Goal: Information Seeking & Learning: Learn about a topic

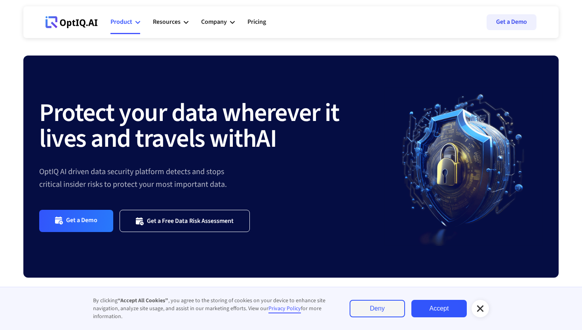
scroll to position [23, 0]
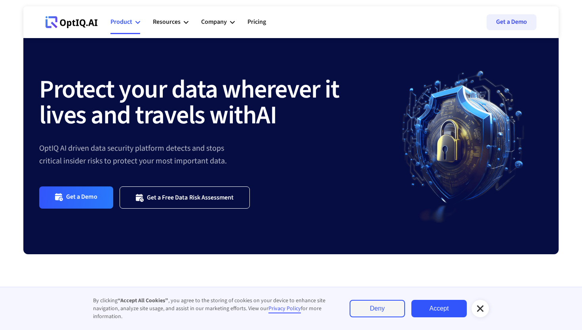
click at [139, 22] on icon at bounding box center [137, 22] width 5 height 3
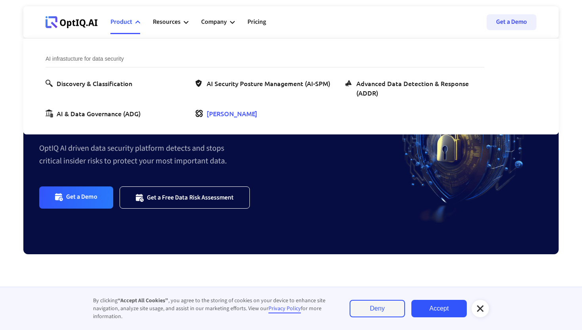
click at [215, 114] on div "[PERSON_NAME]" at bounding box center [232, 114] width 51 height 10
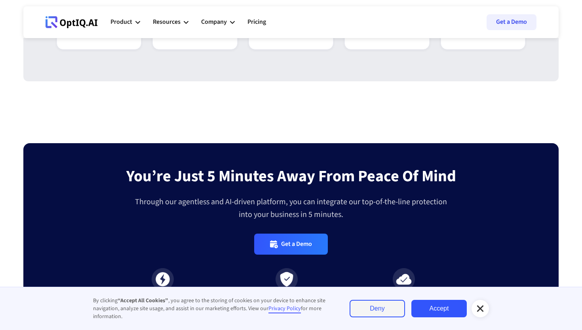
scroll to position [2305, 0]
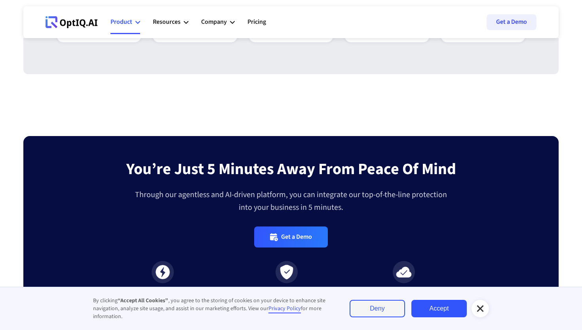
click at [135, 23] on div "Product" at bounding box center [125, 22] width 30 height 24
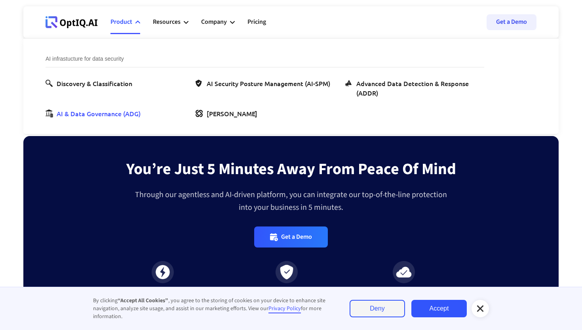
click at [124, 114] on div "AI & Data Governance (ADG)" at bounding box center [99, 114] width 84 height 10
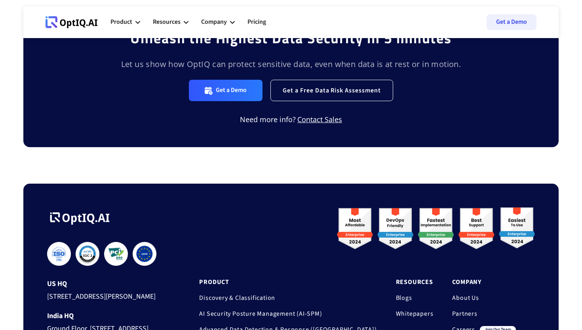
scroll to position [1838, 0]
